Goal: Information Seeking & Learning: Learn about a topic

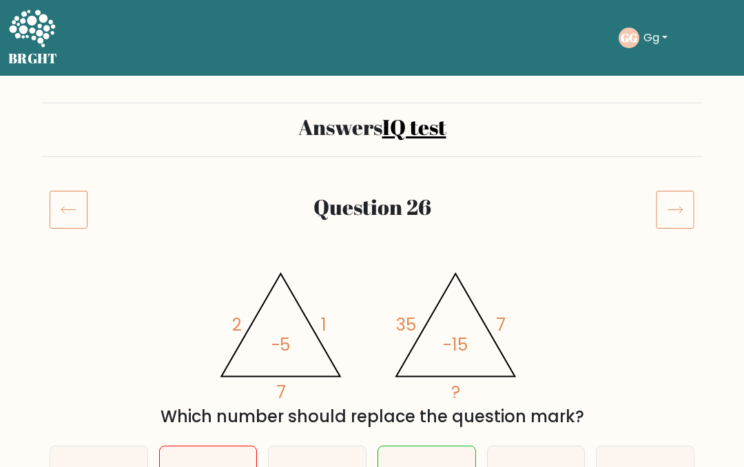
scroll to position [91, 0]
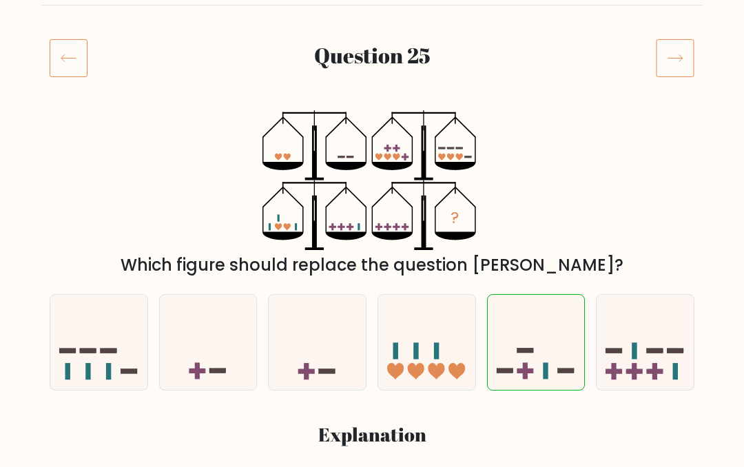
scroll to position [134, 0]
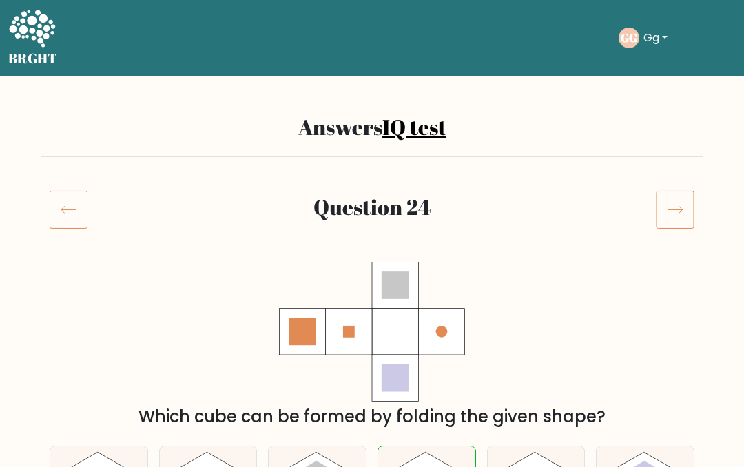
scroll to position [167, 0]
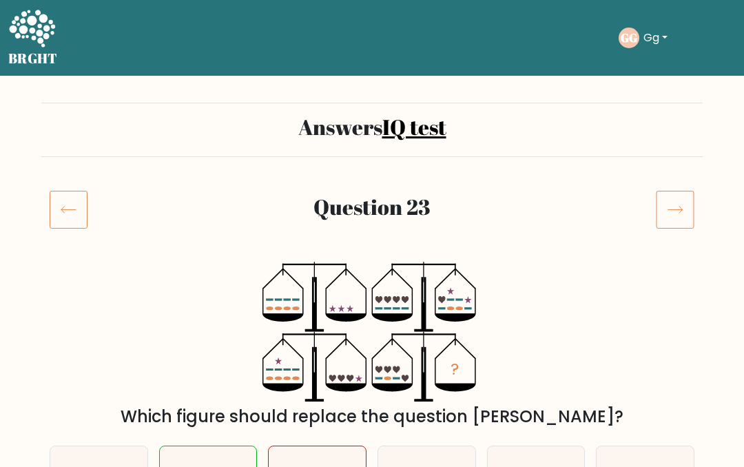
scroll to position [183, 0]
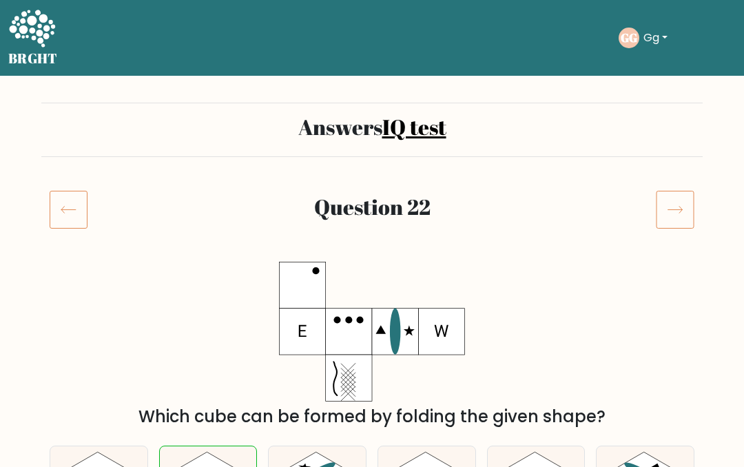
scroll to position [165, 0]
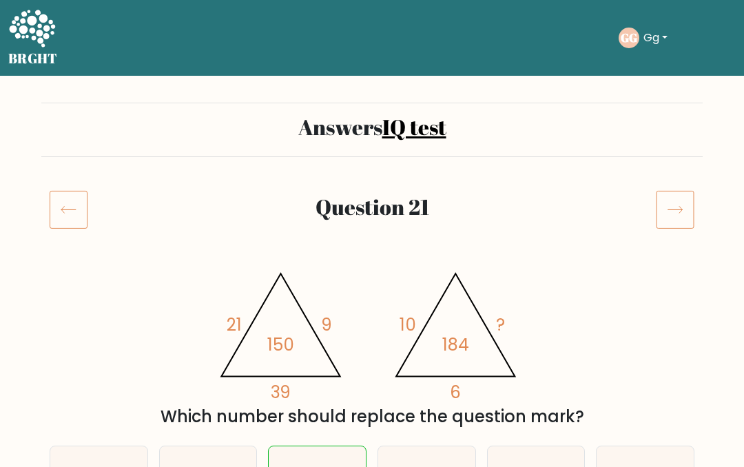
scroll to position [128, 0]
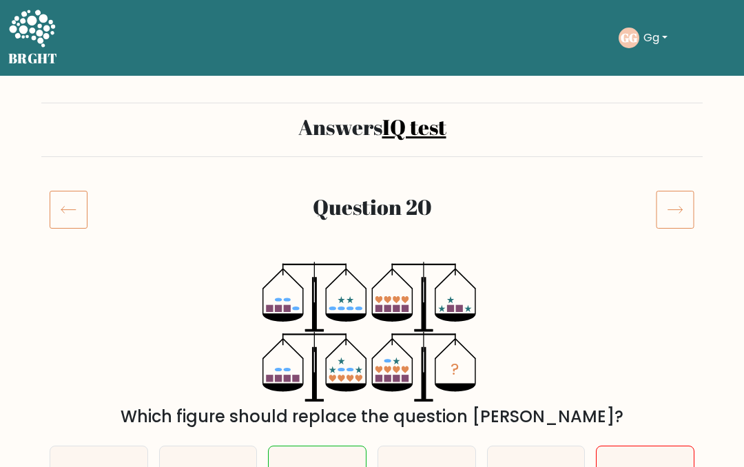
scroll to position [149, 0]
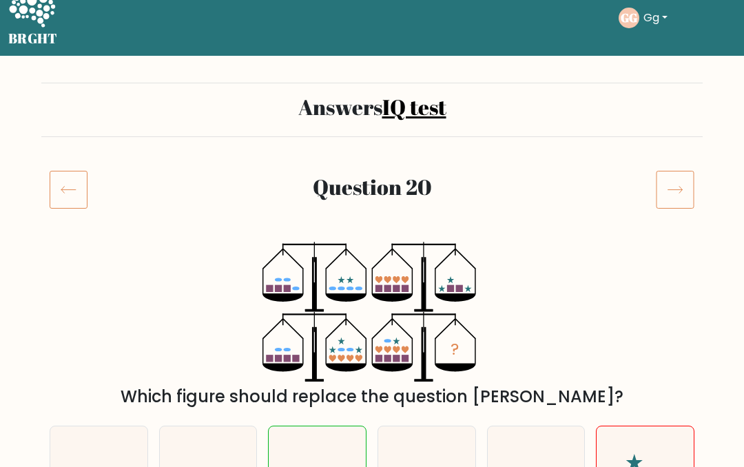
scroll to position [20, 0]
click at [692, 192] on icon at bounding box center [675, 189] width 39 height 39
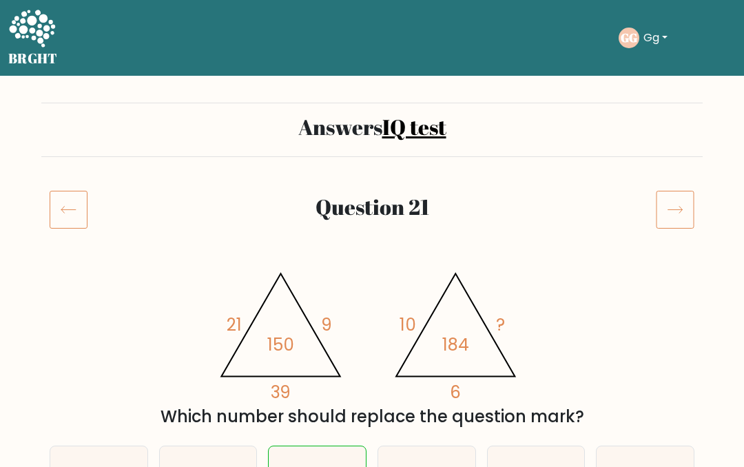
click at [674, 192] on icon at bounding box center [675, 209] width 39 height 39
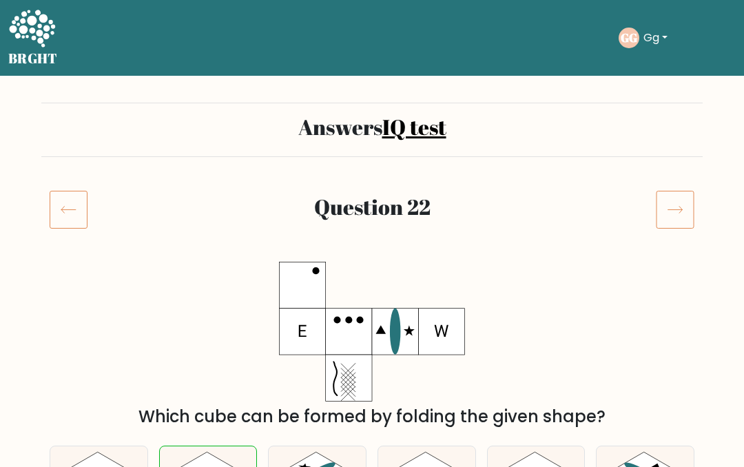
click at [675, 194] on icon at bounding box center [675, 209] width 39 height 39
click at [670, 199] on icon at bounding box center [675, 209] width 39 height 39
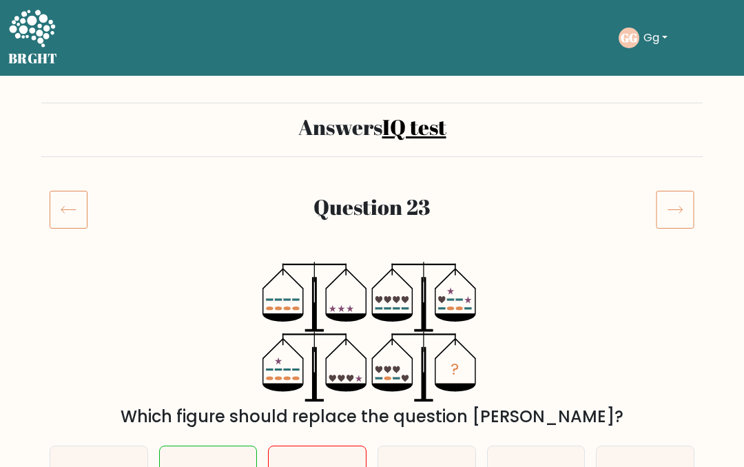
click at [676, 201] on icon at bounding box center [675, 209] width 39 height 39
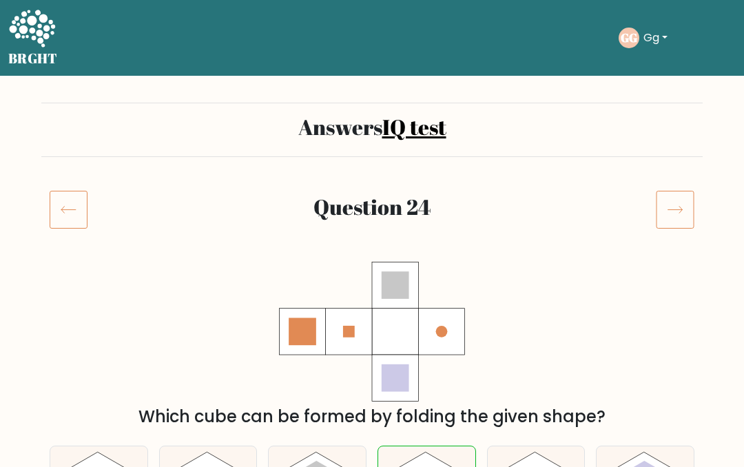
click at [674, 200] on icon at bounding box center [675, 209] width 39 height 39
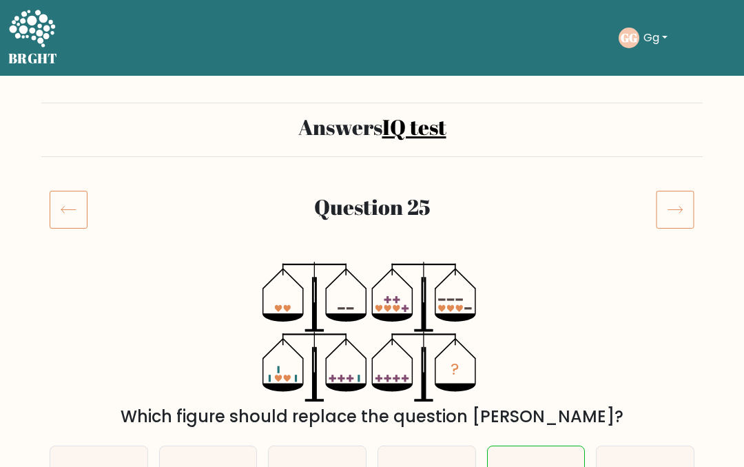
click at [675, 198] on icon at bounding box center [675, 209] width 39 height 39
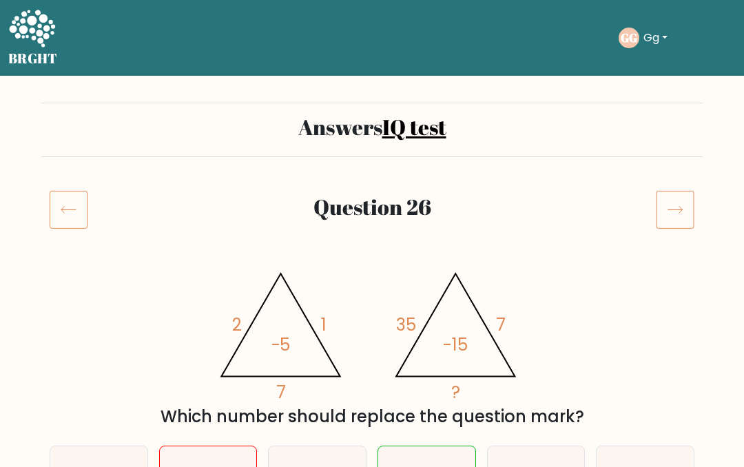
click at [670, 192] on rect at bounding box center [675, 210] width 37 height 37
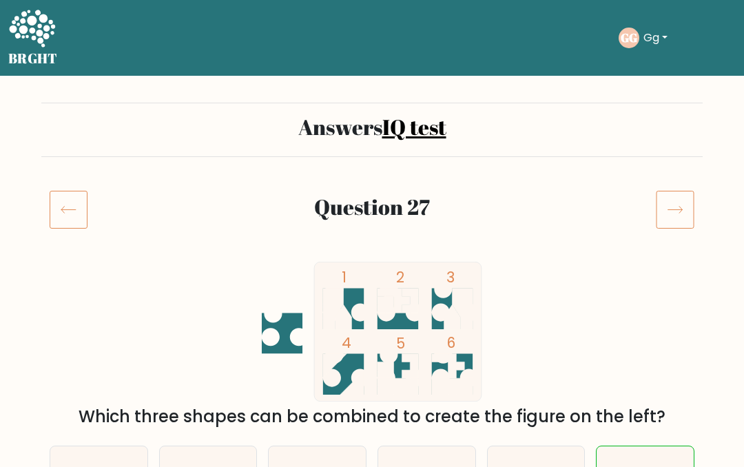
click at [672, 194] on icon at bounding box center [675, 209] width 39 height 39
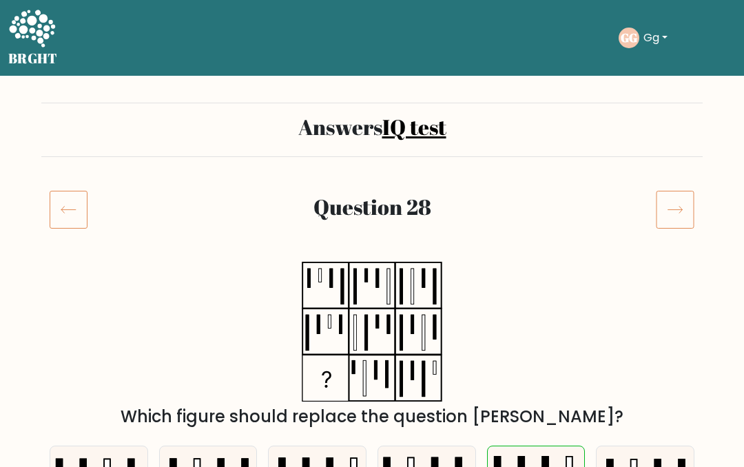
click at [670, 192] on icon at bounding box center [675, 209] width 39 height 39
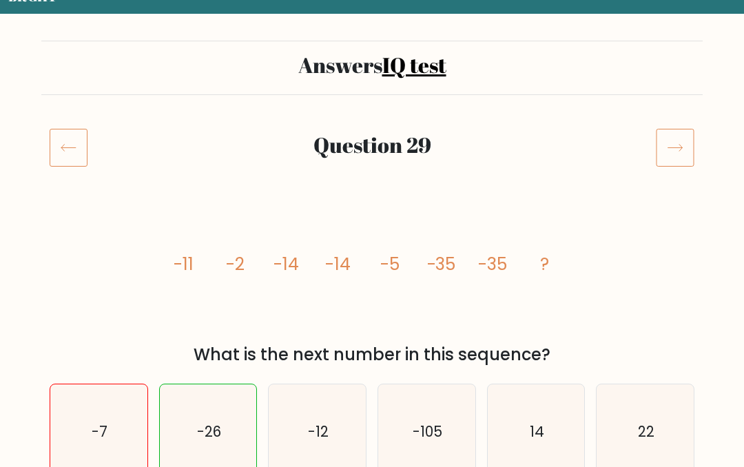
scroll to position [12, 0]
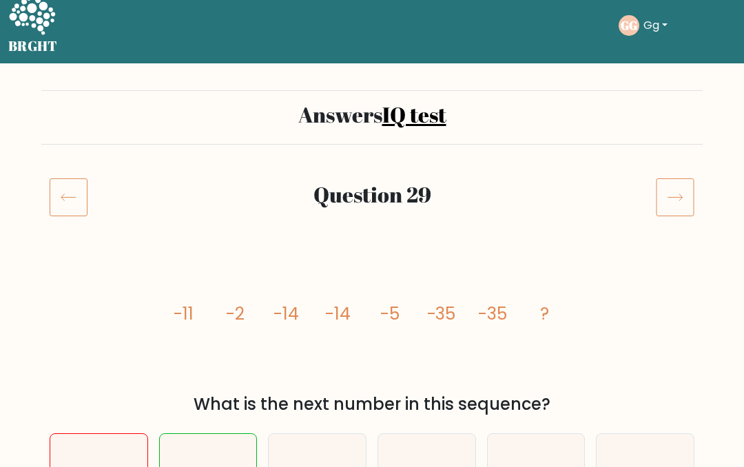
click at [681, 196] on icon at bounding box center [675, 197] width 14 height 7
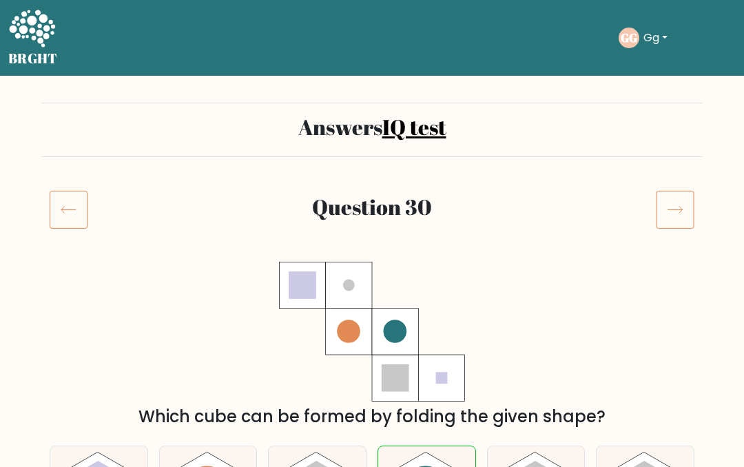
click at [674, 213] on icon at bounding box center [675, 209] width 39 height 39
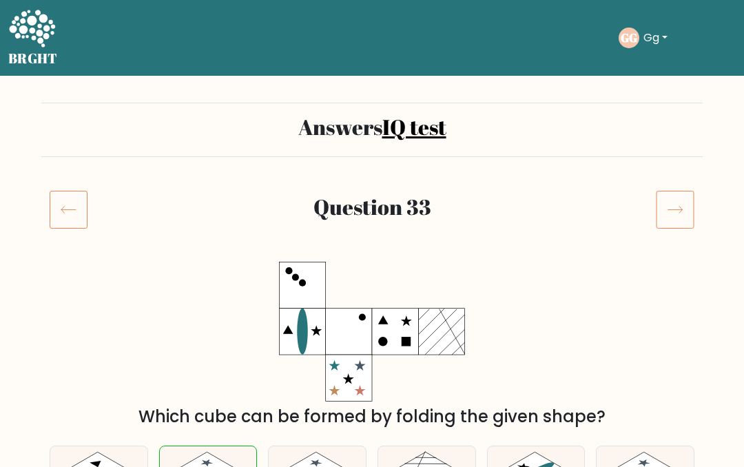
click at [675, 212] on icon at bounding box center [675, 209] width 39 height 39
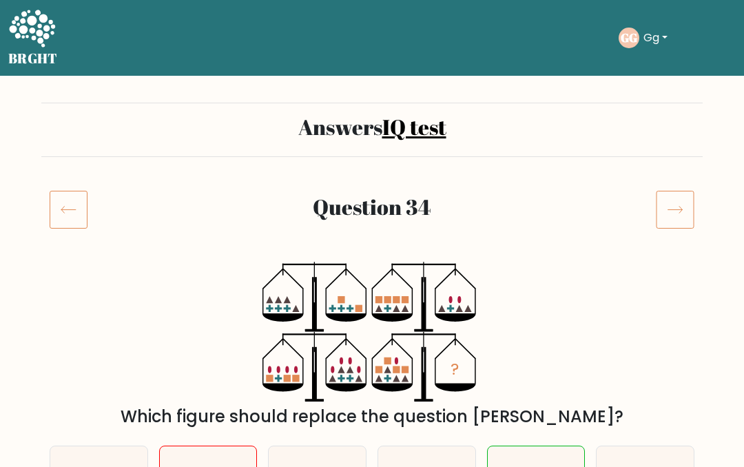
click at [673, 212] on icon at bounding box center [675, 209] width 39 height 39
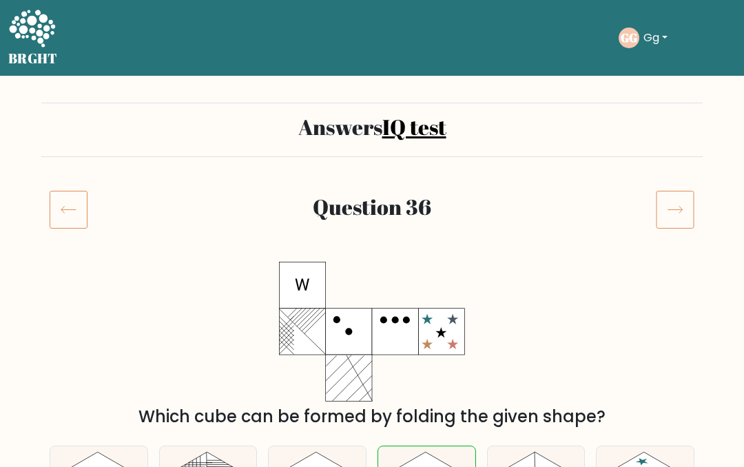
click at [679, 214] on icon at bounding box center [675, 209] width 39 height 39
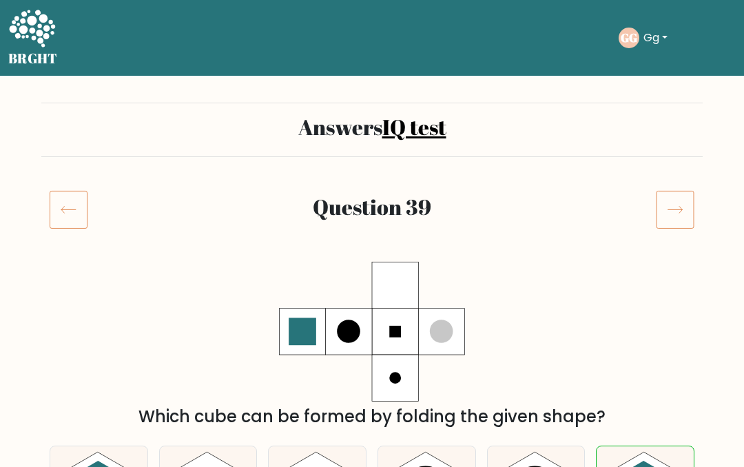
click at [62, 200] on icon at bounding box center [69, 209] width 38 height 39
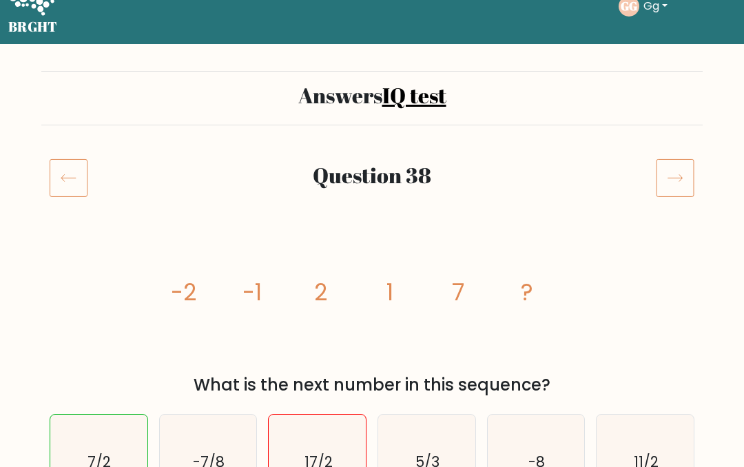
scroll to position [33, 0]
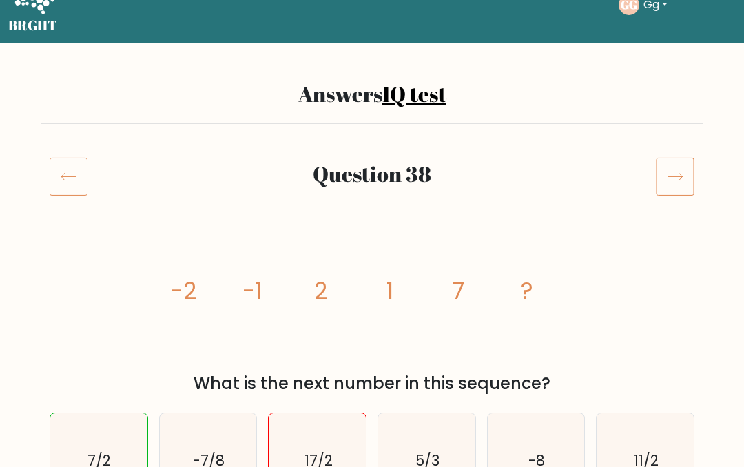
click at [674, 181] on icon at bounding box center [675, 176] width 39 height 39
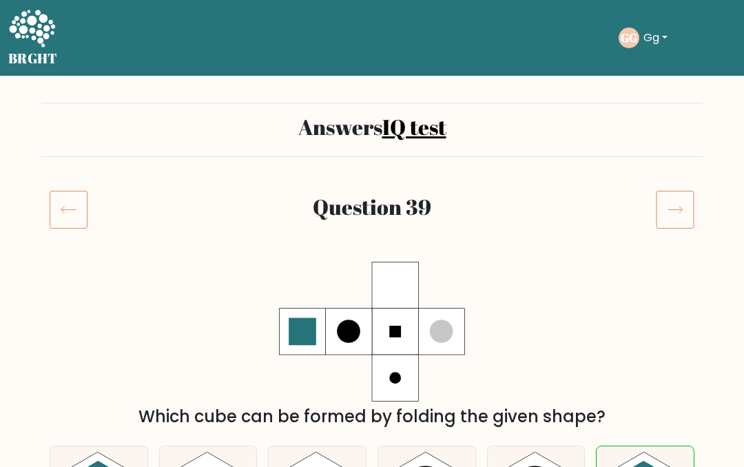
click at [667, 212] on icon at bounding box center [675, 209] width 39 height 39
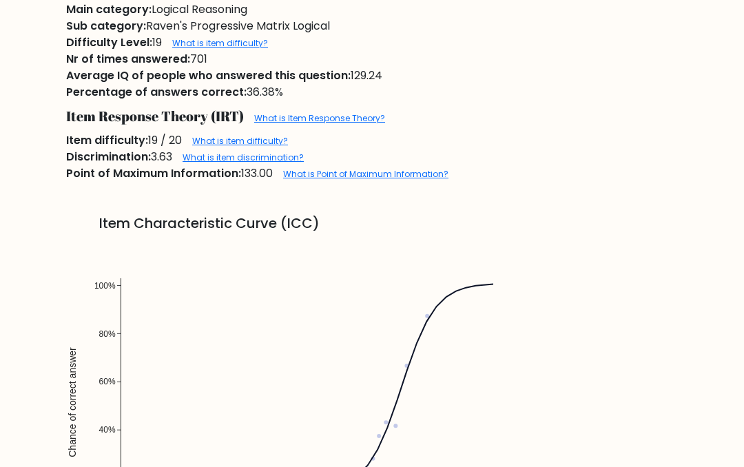
scroll to position [787, 0]
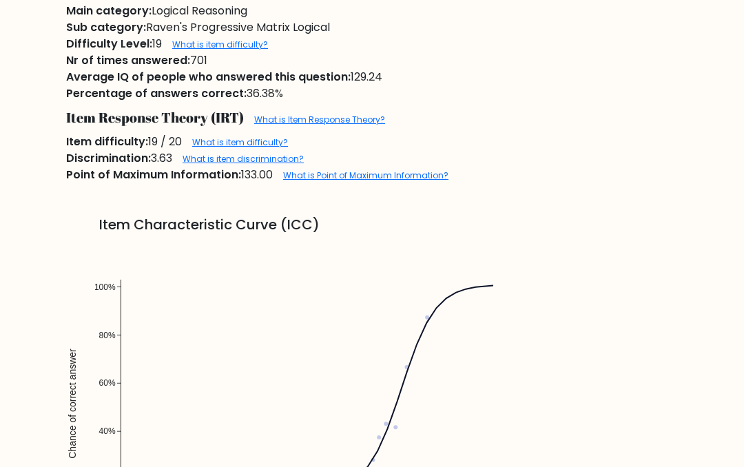
click at [209, 165] on link "What is item discrimination?" at bounding box center [243, 159] width 121 height 12
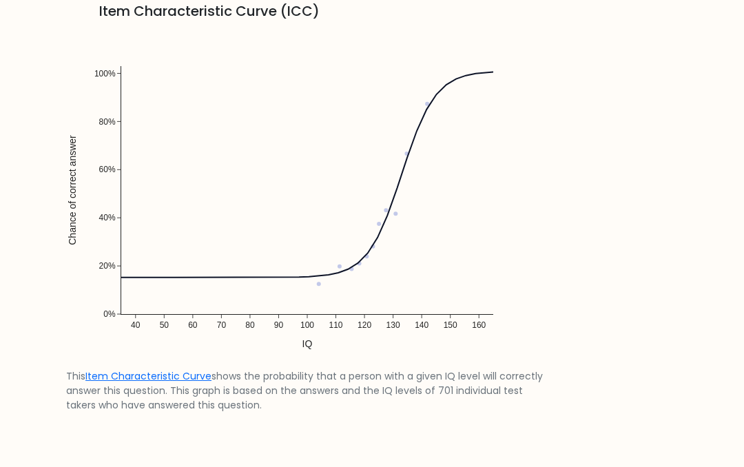
scroll to position [1011, 0]
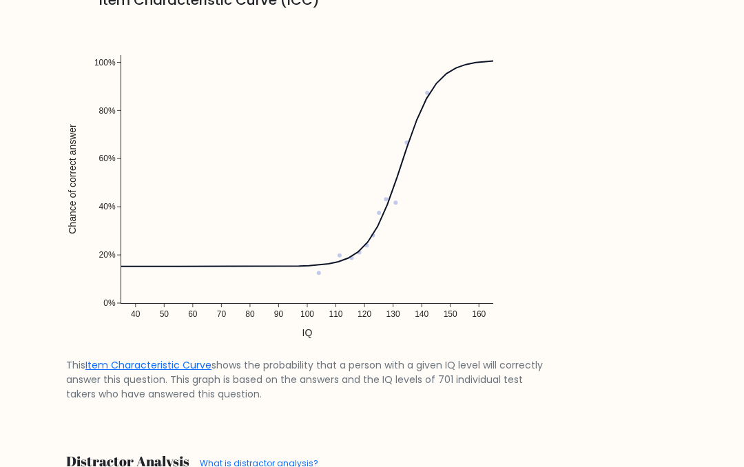
click at [323, 287] on img at bounding box center [307, 186] width 482 height 344
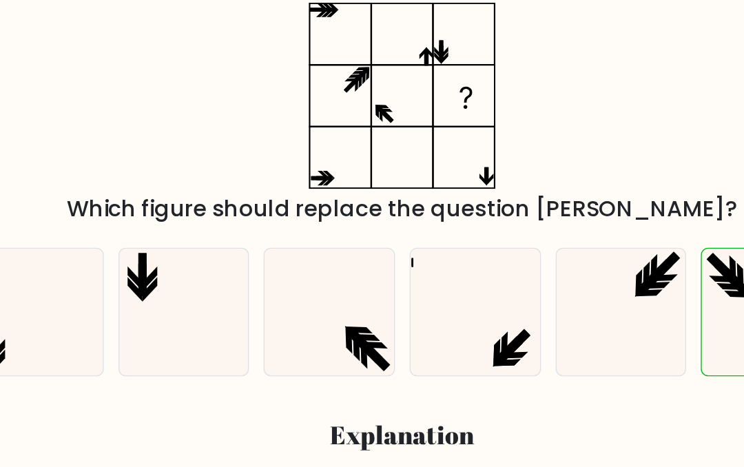
scroll to position [251, 0]
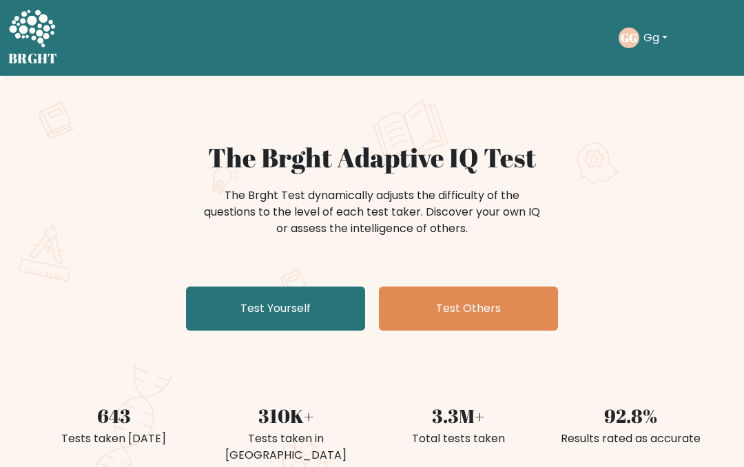
click at [663, 19] on ul "Take the test GG Gg Dashboard Profile Settings Logout Dashboard Profile Setting…" at bounding box center [677, 38] width 117 height 43
click at [661, 30] on button "Gg" at bounding box center [655, 38] width 32 height 18
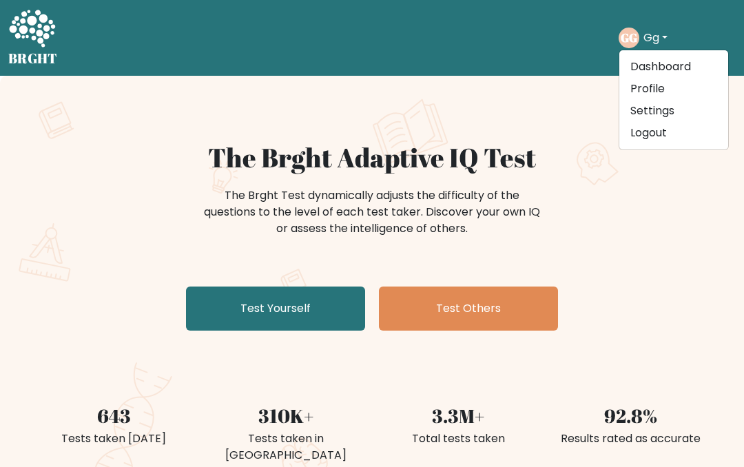
click at [672, 134] on link "Logout" at bounding box center [673, 133] width 109 height 22
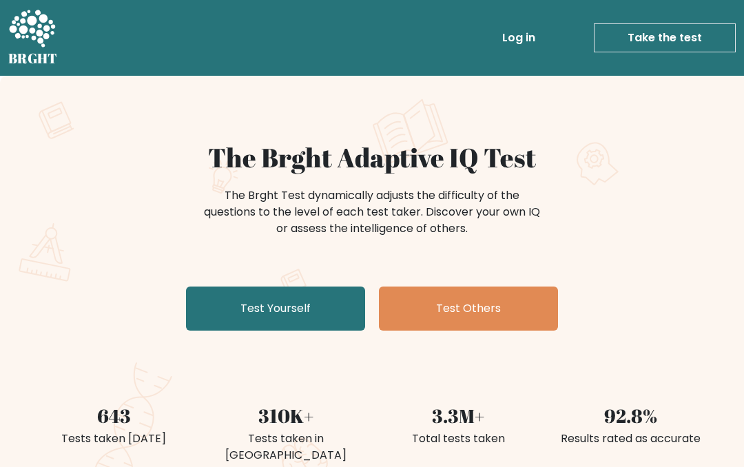
click at [540, 30] on link "Log in" at bounding box center [519, 38] width 44 height 28
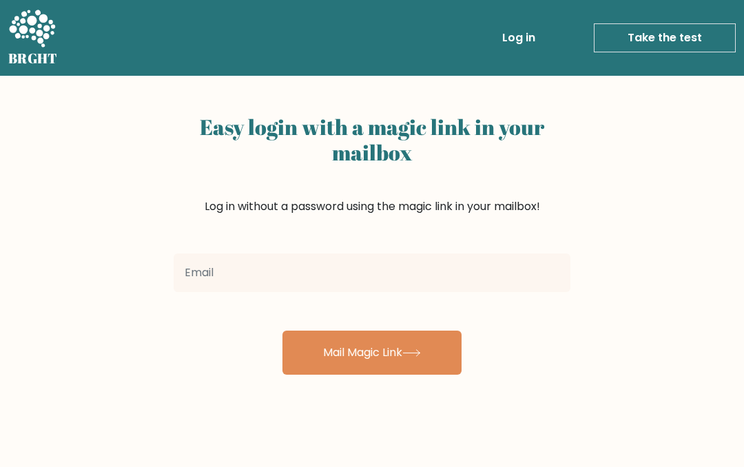
click at [434, 255] on input "email" at bounding box center [372, 273] width 397 height 39
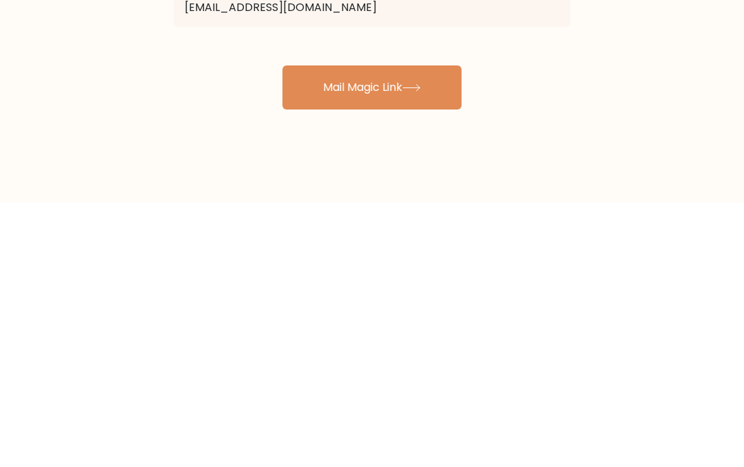
type input "[EMAIL_ADDRESS][DOMAIN_NAME]"
click at [421, 349] on icon at bounding box center [411, 353] width 19 height 8
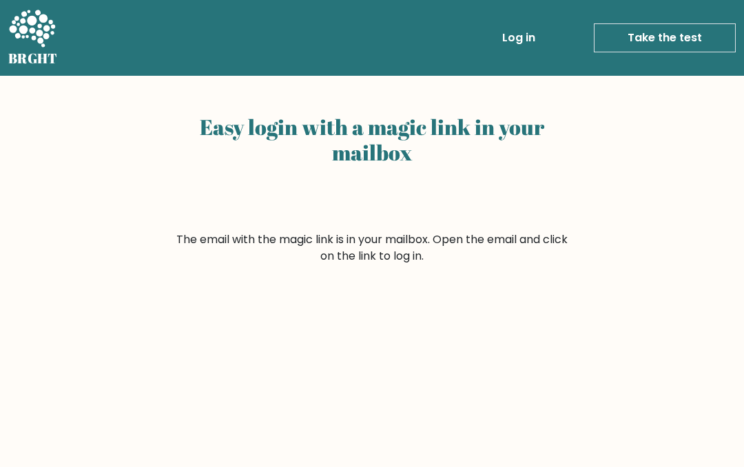
click at [664, 34] on link "Take the test" at bounding box center [665, 37] width 142 height 29
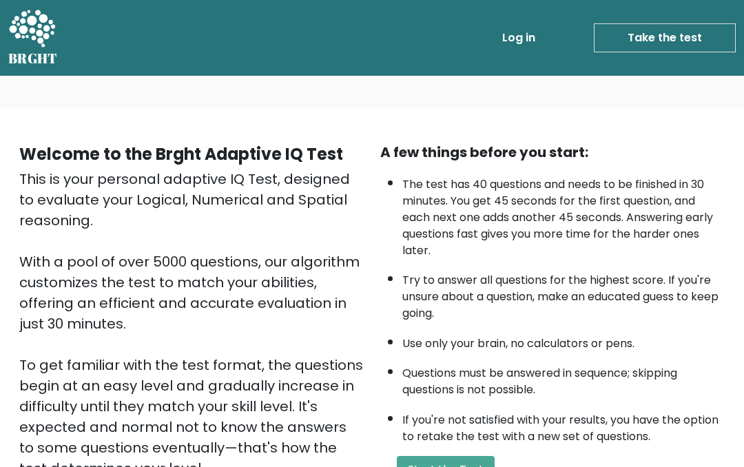
click at [529, 35] on link "Log in" at bounding box center [519, 38] width 44 height 28
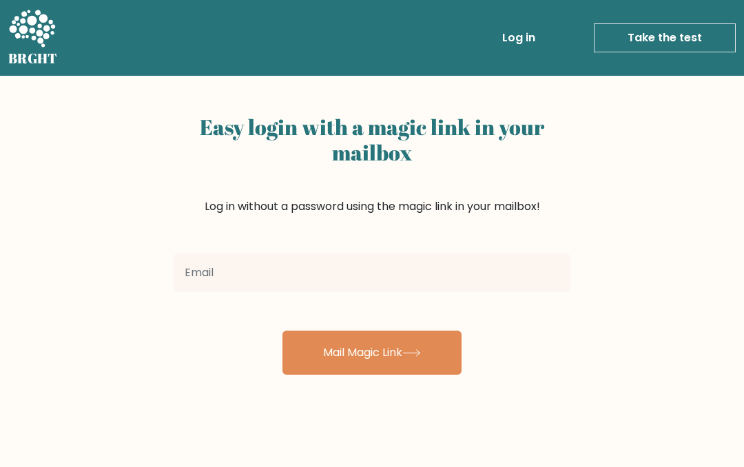
click at [480, 276] on input "email" at bounding box center [372, 273] width 397 height 39
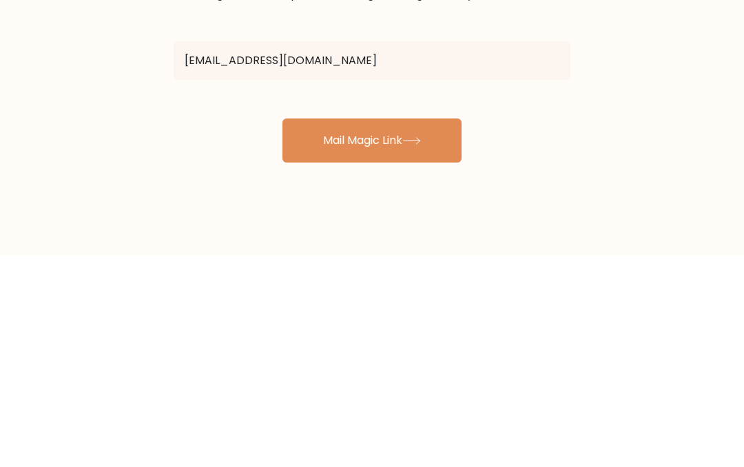
type input "[EMAIL_ADDRESS][DOMAIN_NAME]"
click at [402, 331] on button "Mail Magic Link" at bounding box center [371, 353] width 179 height 44
